Goal: Task Accomplishment & Management: Complete application form

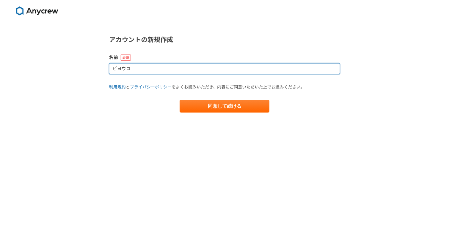
drag, startPoint x: 130, startPoint y: 72, endPoint x: 144, endPoint y: 67, distance: 15.2
click at [132, 70] on input "ピヨウコ" at bounding box center [224, 68] width 231 height 11
drag, startPoint x: 144, startPoint y: 68, endPoint x: 112, endPoint y: 66, distance: 32.8
click at [112, 66] on input "ピヨウコ" at bounding box center [224, 68] width 231 height 11
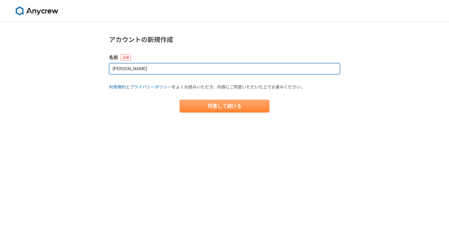
type input "金井"
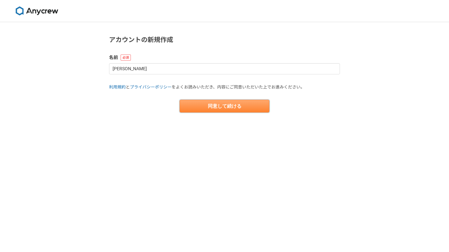
click at [226, 106] on button "同意して続ける" at bounding box center [225, 106] width 90 height 13
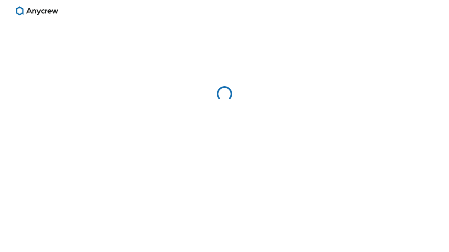
select select "13"
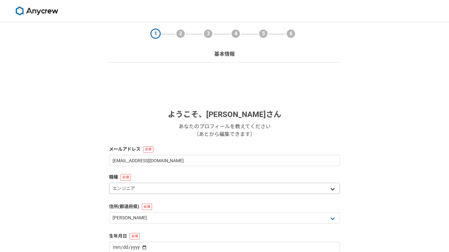
scroll to position [61, 0]
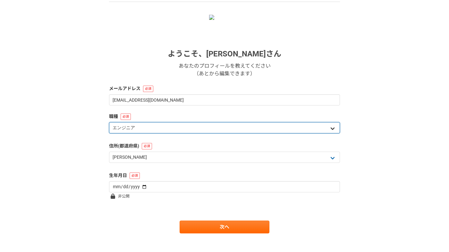
select select "3"
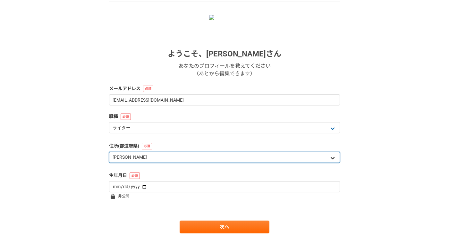
select select "1"
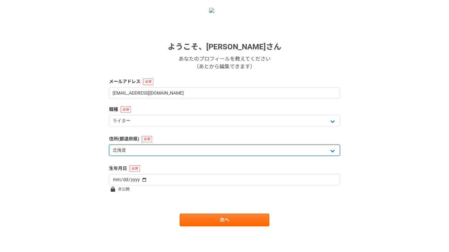
scroll to position [68, 0]
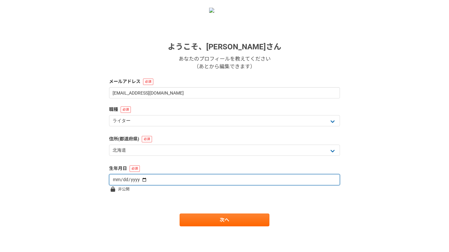
click at [118, 183] on input "date" at bounding box center [224, 179] width 231 height 11
click at [129, 179] on input "date" at bounding box center [224, 179] width 231 height 11
click at [135, 180] on input "date" at bounding box center [224, 179] width 231 height 11
type input "1968-03-25"
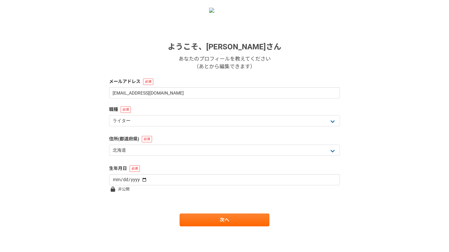
click at [322, 220] on div "次へ" at bounding box center [224, 220] width 231 height 13
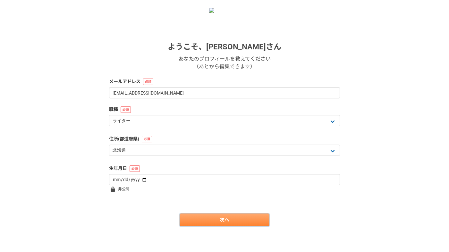
click at [212, 222] on link "次へ" at bounding box center [225, 220] width 90 height 13
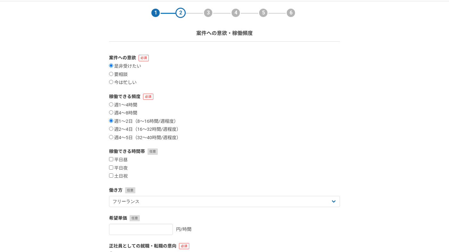
scroll to position [21, 0]
click at [109, 129] on input "週2〜4日（16〜32時間/週程度）" at bounding box center [111, 129] width 4 height 4
radio input "true"
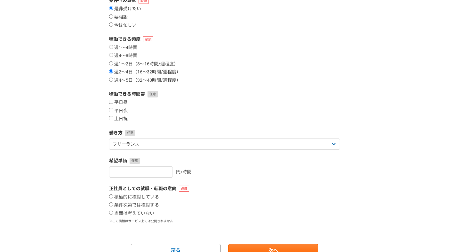
scroll to position [83, 0]
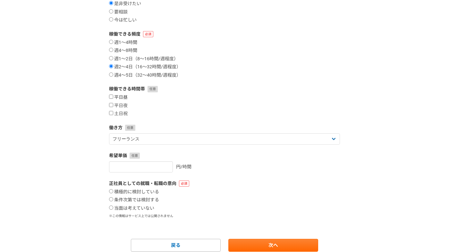
click at [111, 95] on input "平日昼" at bounding box center [111, 97] width 4 height 4
checkbox input "true"
click at [110, 103] on input "平日夜" at bounding box center [111, 105] width 4 height 4
checkbox input "true"
click at [111, 112] on input "土日祝" at bounding box center [111, 113] width 4 height 4
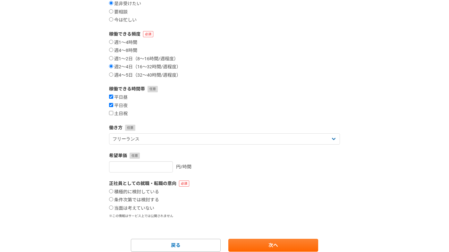
checkbox input "true"
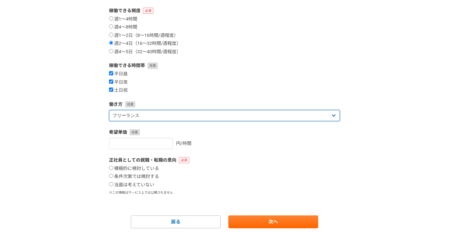
scroll to position [107, 0]
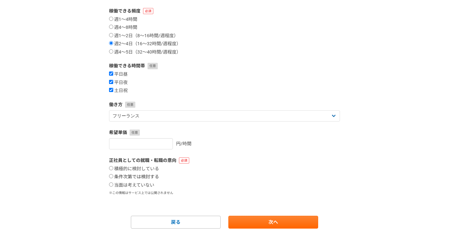
drag, startPoint x: 111, startPoint y: 176, endPoint x: 127, endPoint y: 175, distance: 16.1
click at [111, 176] on input "条件次第では検討する" at bounding box center [111, 176] width 4 height 4
radio input "true"
click at [289, 223] on link "次へ" at bounding box center [273, 222] width 90 height 13
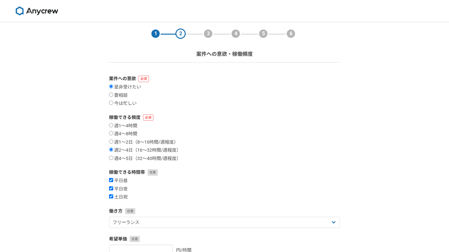
select select
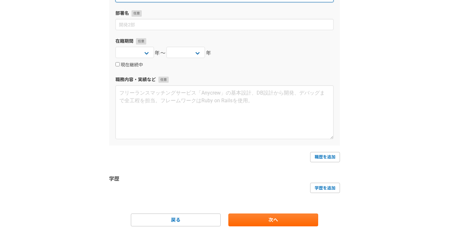
scroll to position [114, 0]
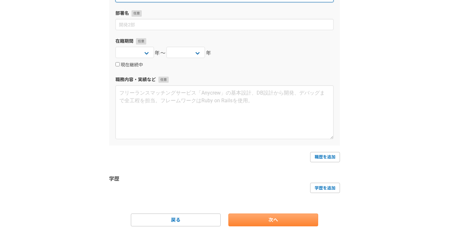
type input "ヤマハ（株）"
click at [283, 226] on link "次へ" at bounding box center [273, 220] width 90 height 13
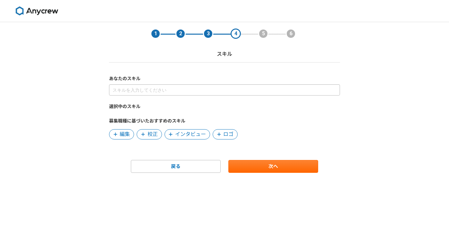
drag, startPoint x: 107, startPoint y: 96, endPoint x: 118, endPoint y: 95, distance: 11.6
click at [107, 96] on section "1 2 3 4 5 6 スキル あなたのスキル 選択中のスキル 募集職種に基づいたおすすめのスキル 編集 校正 インタビュー ロゴ 戻る 次へ" at bounding box center [225, 97] width 244 height 151
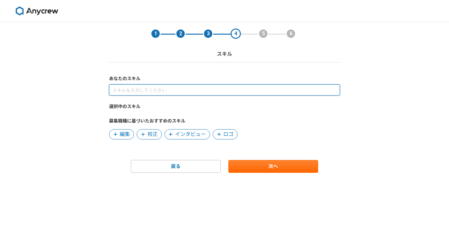
click at [117, 91] on input at bounding box center [224, 89] width 231 height 11
type input "音楽制作"
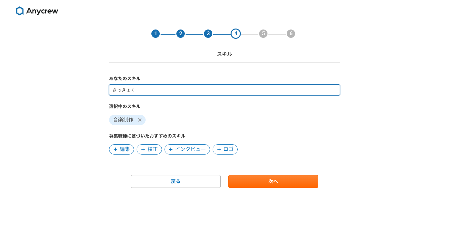
type input "作曲"
type input "編曲"
type input "サウンドクリエイト"
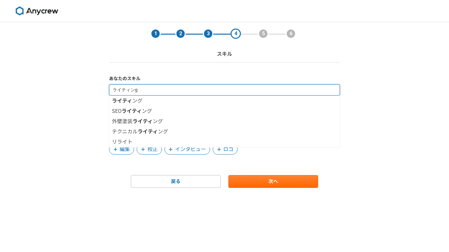
type input "ライティング"
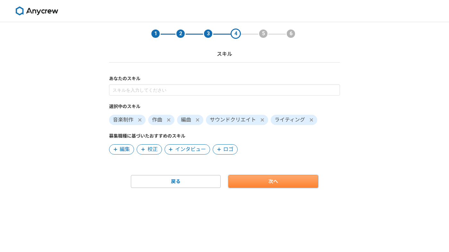
click at [272, 185] on link "次へ" at bounding box center [273, 181] width 90 height 13
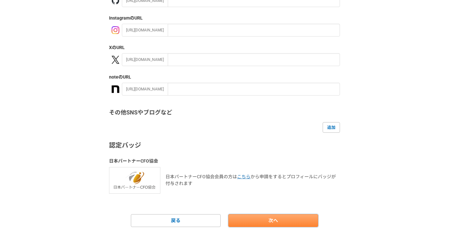
scroll to position [100, 0]
click at [291, 215] on link "次へ" at bounding box center [273, 220] width 90 height 13
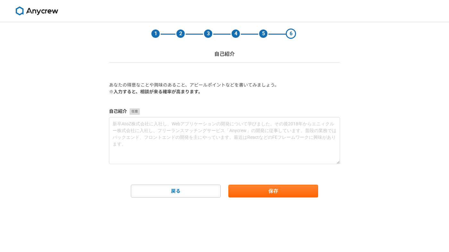
scroll to position [0, 0]
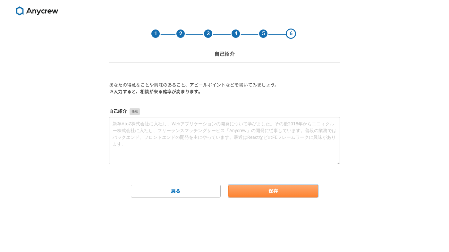
click at [254, 194] on button "保存" at bounding box center [273, 191] width 90 height 13
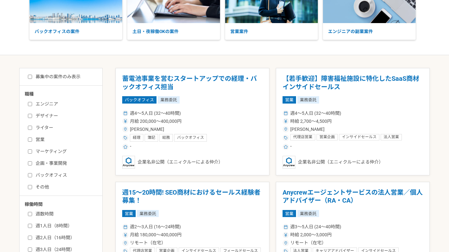
scroll to position [68, 0]
click at [29, 127] on input "ライター" at bounding box center [30, 128] width 4 height 4
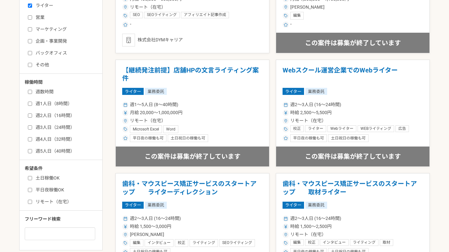
scroll to position [190, 0]
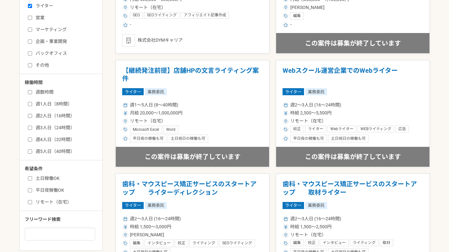
click at [30, 6] on input "ライター" at bounding box center [30, 6] width 4 height 4
checkbox input "false"
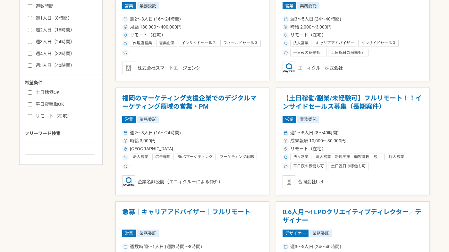
scroll to position [277, 0]
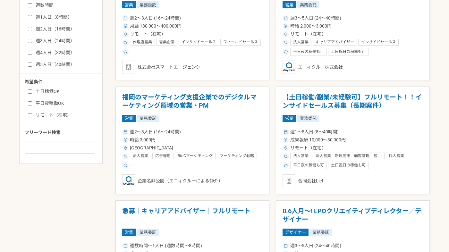
click at [29, 116] on input "リモート（在宅）" at bounding box center [30, 115] width 4 height 4
checkbox input "true"
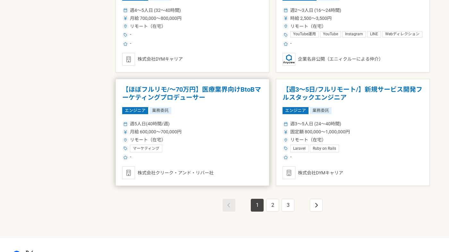
scroll to position [1082, 0]
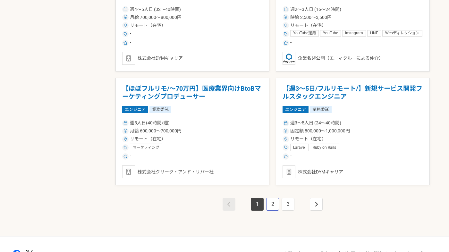
click at [278, 203] on link "2" at bounding box center [272, 204] width 13 height 13
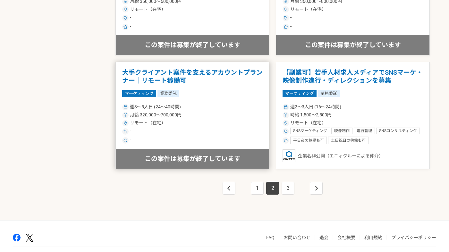
scroll to position [1099, 0]
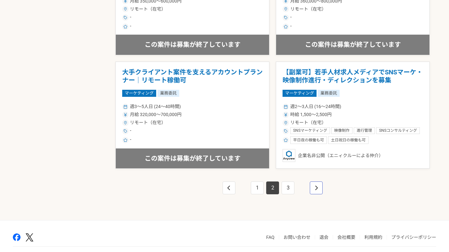
click at [317, 186] on icon "pagination" at bounding box center [316, 188] width 3 height 4
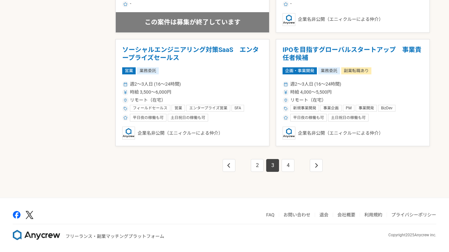
scroll to position [1121, 0]
click at [291, 168] on link "4" at bounding box center [288, 165] width 13 height 13
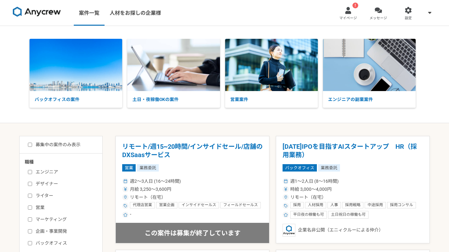
click at [32, 145] on label "募集中の案件のみ表示" at bounding box center [54, 145] width 53 height 7
click at [32, 145] on input "募集中の案件のみ表示" at bounding box center [30, 145] width 4 height 4
checkbox input "true"
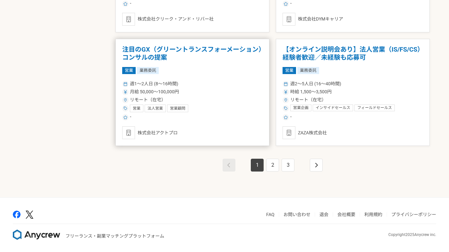
scroll to position [1121, 0]
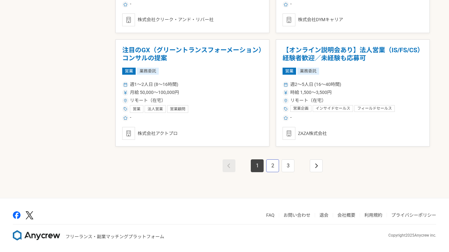
click at [271, 163] on link "2" at bounding box center [272, 165] width 13 height 13
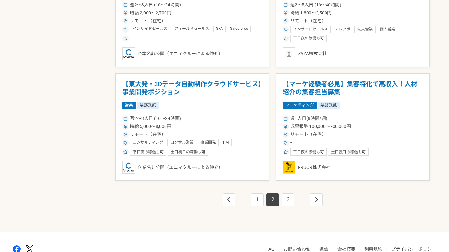
scroll to position [1089, 0]
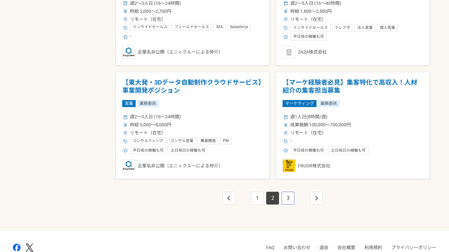
click at [290, 200] on link "3" at bounding box center [288, 198] width 13 height 13
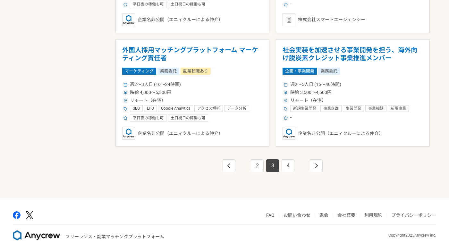
scroll to position [1121, 0]
click at [292, 164] on link "4" at bounding box center [288, 165] width 13 height 13
